Goal: Information Seeking & Learning: Learn about a topic

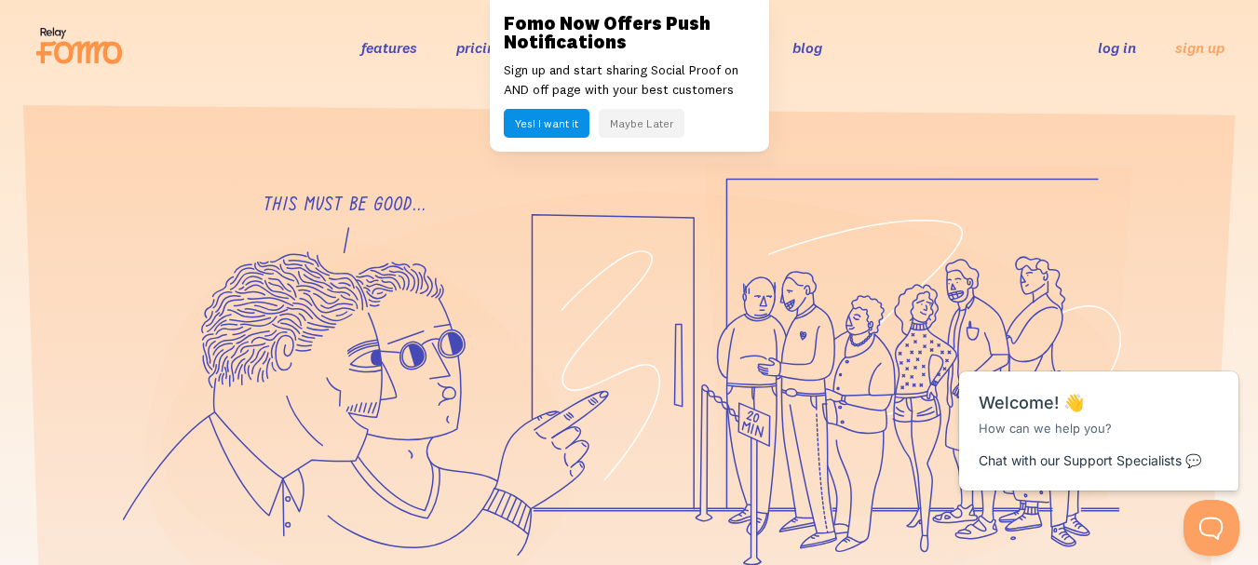
click at [629, 126] on button "Maybe Later" at bounding box center [642, 123] width 86 height 29
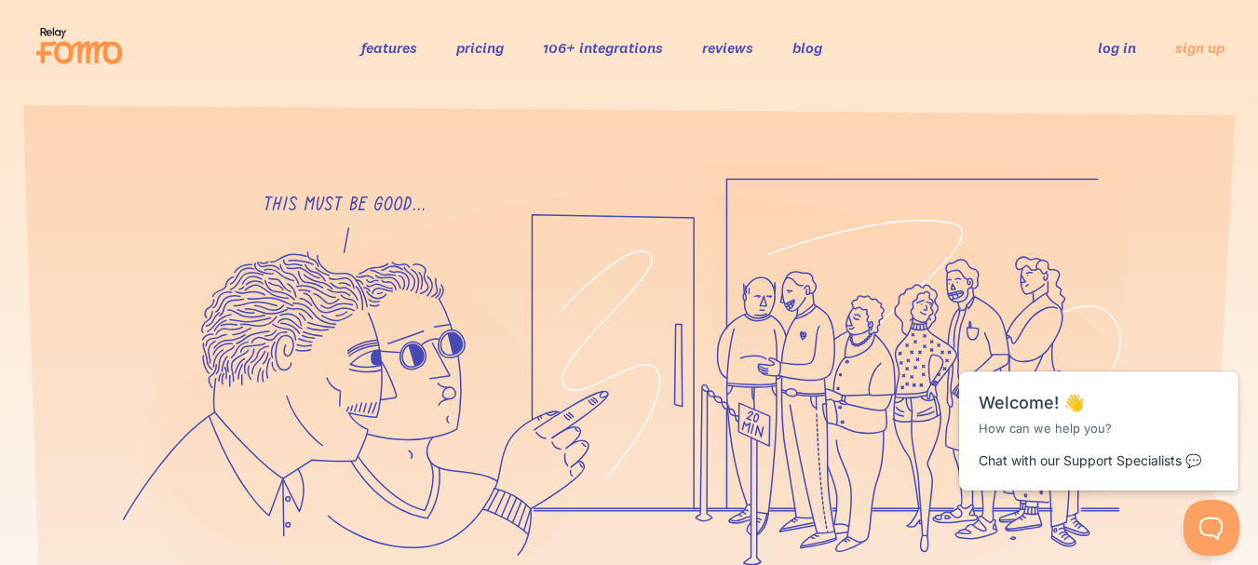
click at [498, 53] on link "pricing" at bounding box center [479, 47] width 47 height 19
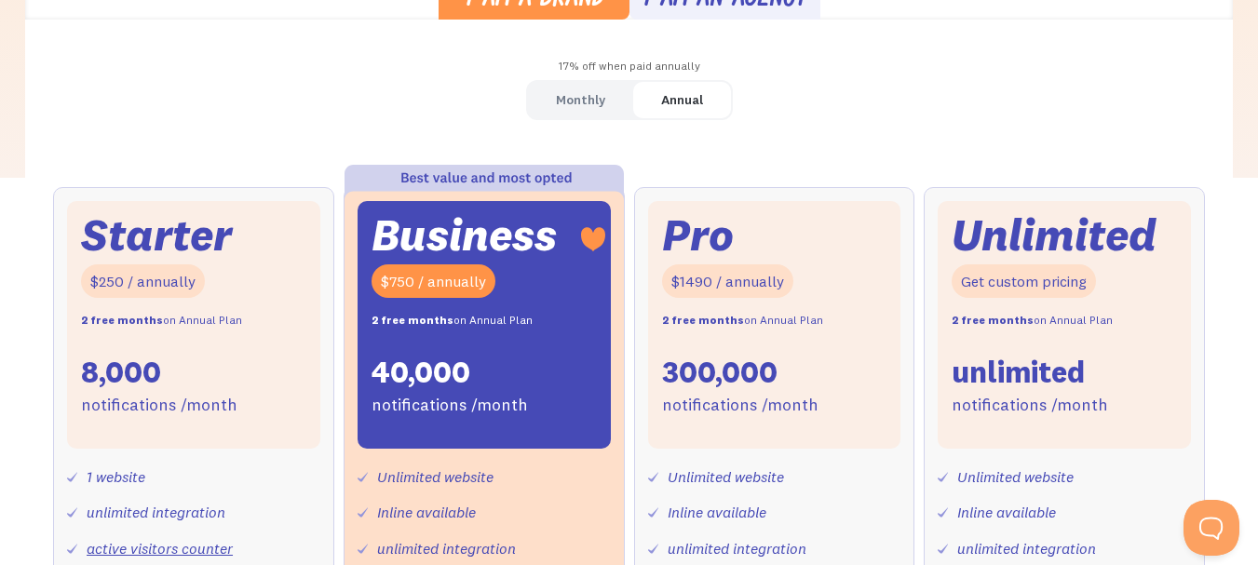
scroll to position [559, 0]
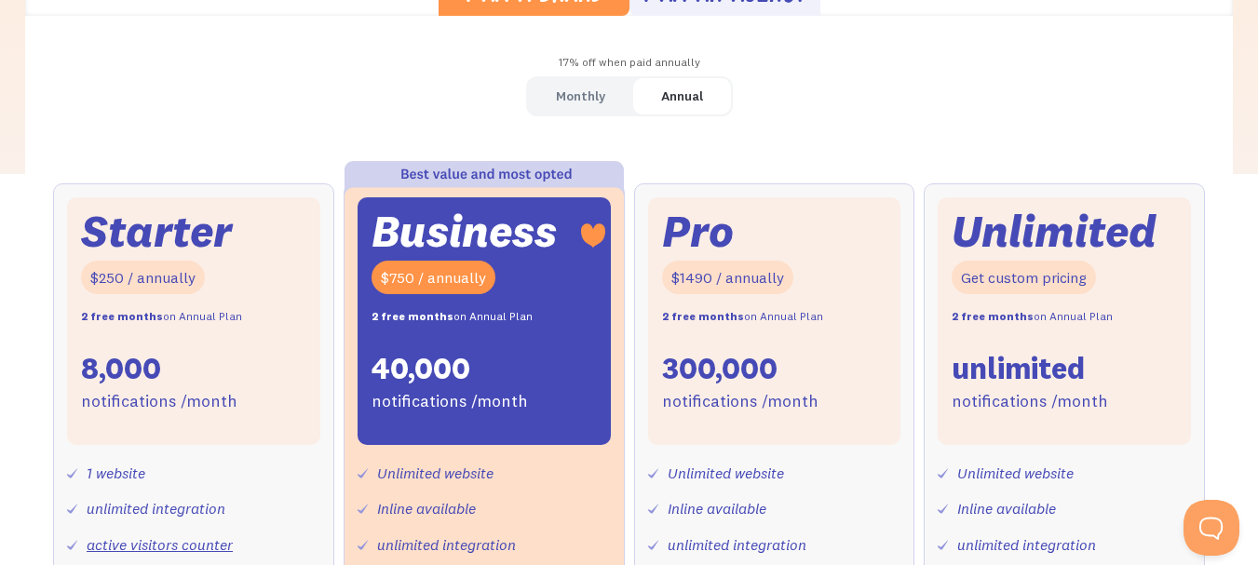
click at [579, 94] on div "Monthly" at bounding box center [580, 96] width 49 height 27
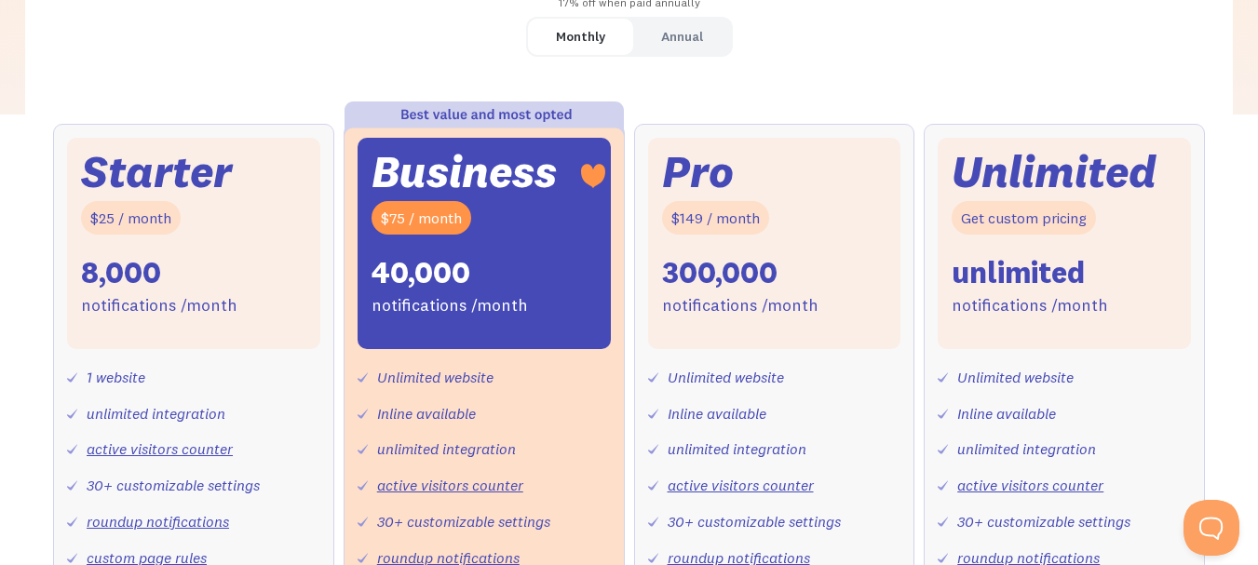
scroll to position [0, 0]
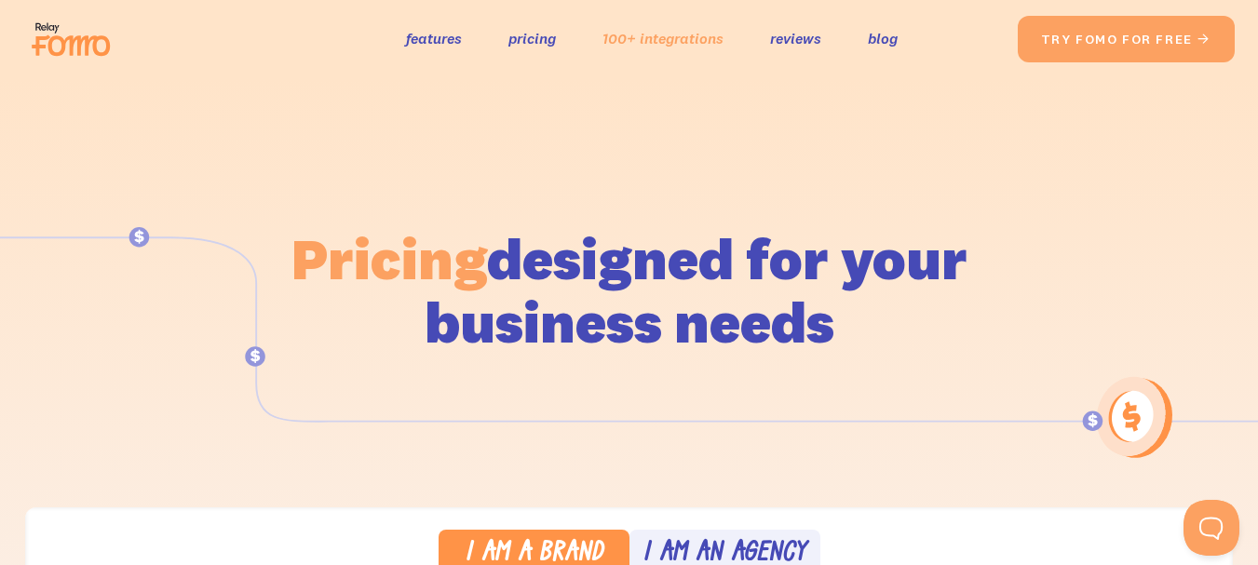
click at [667, 30] on link "100+ integrations" at bounding box center [662, 38] width 121 height 27
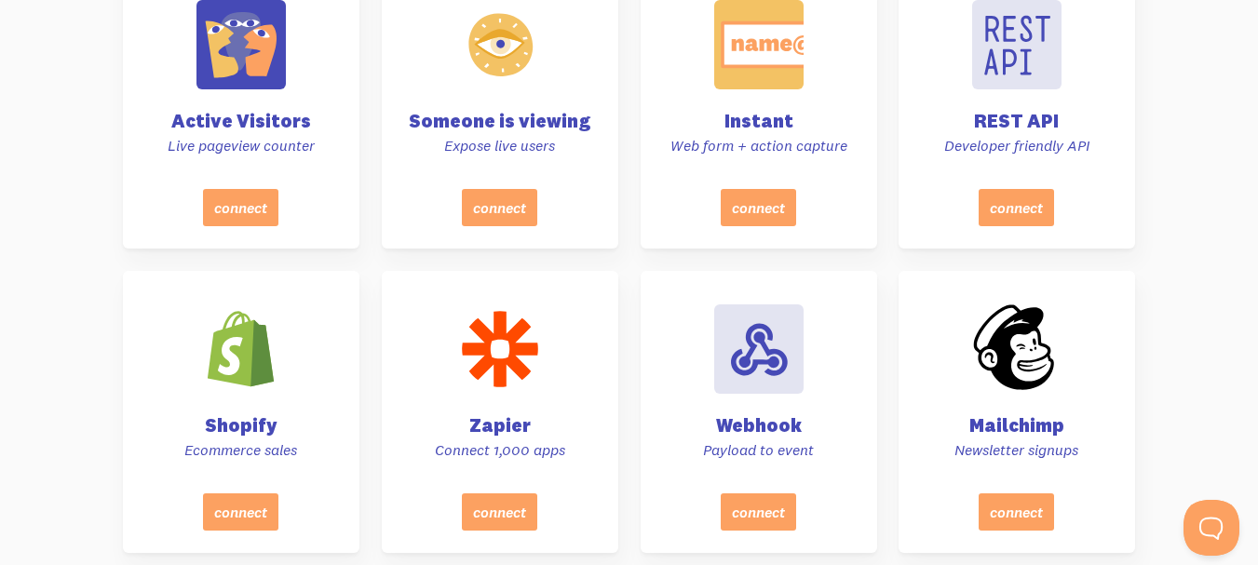
scroll to position [838, 0]
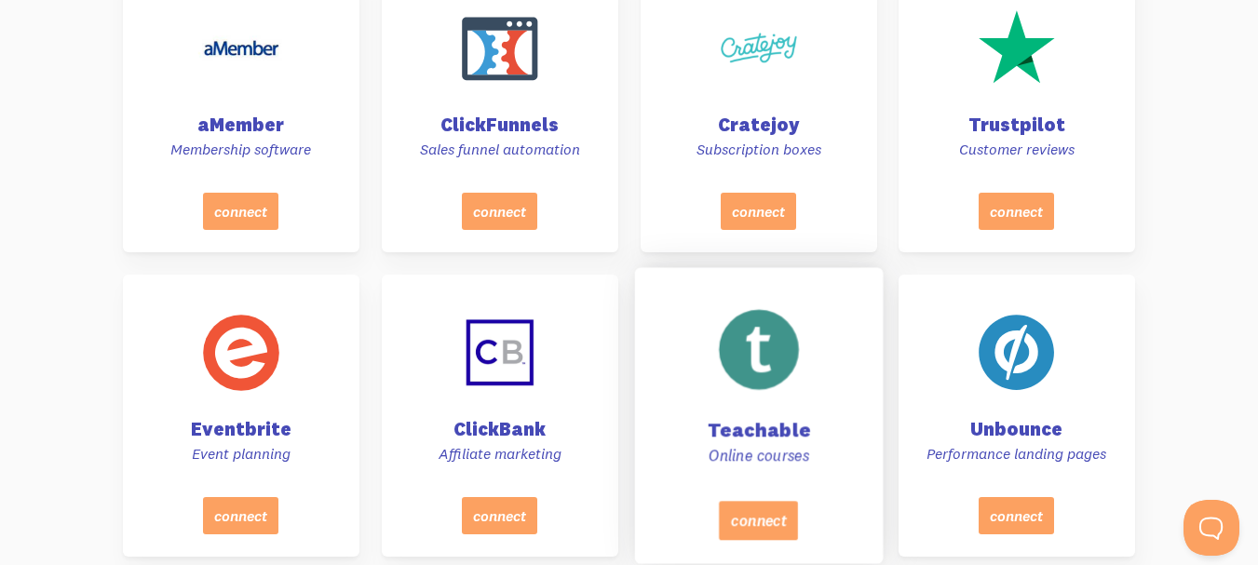
scroll to position [2421, 0]
